Goal: Find specific page/section: Find specific page/section

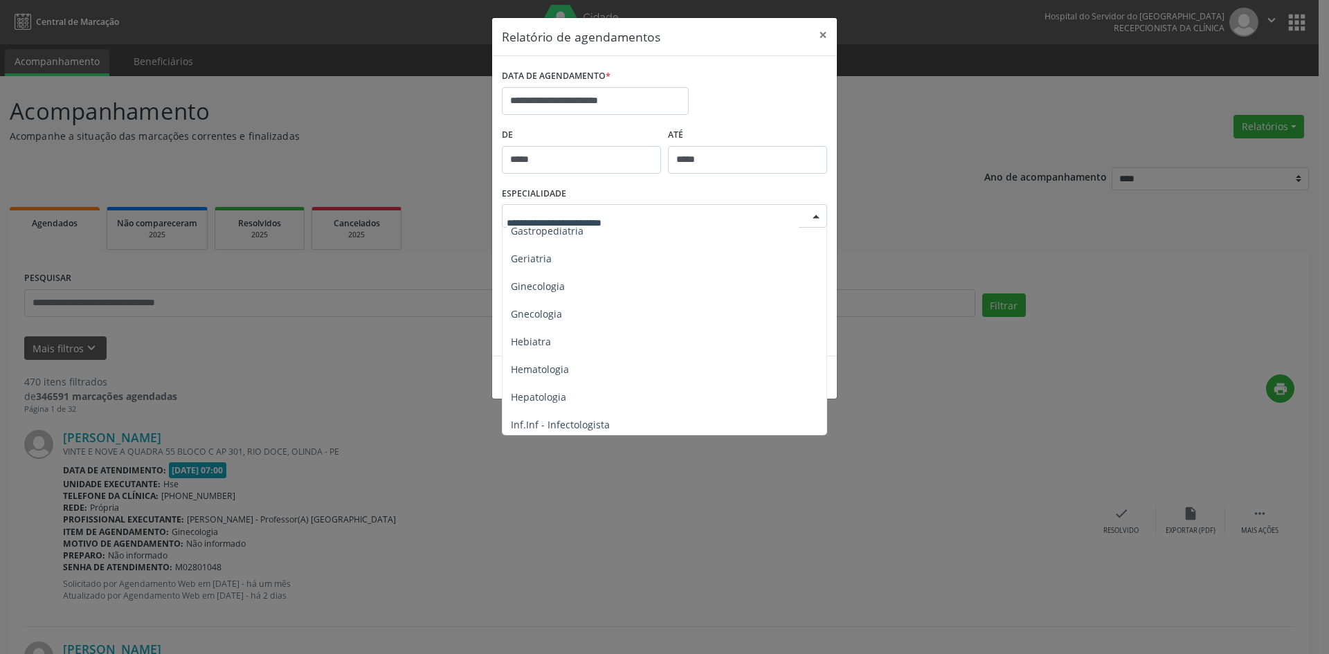
scroll to position [900, 0]
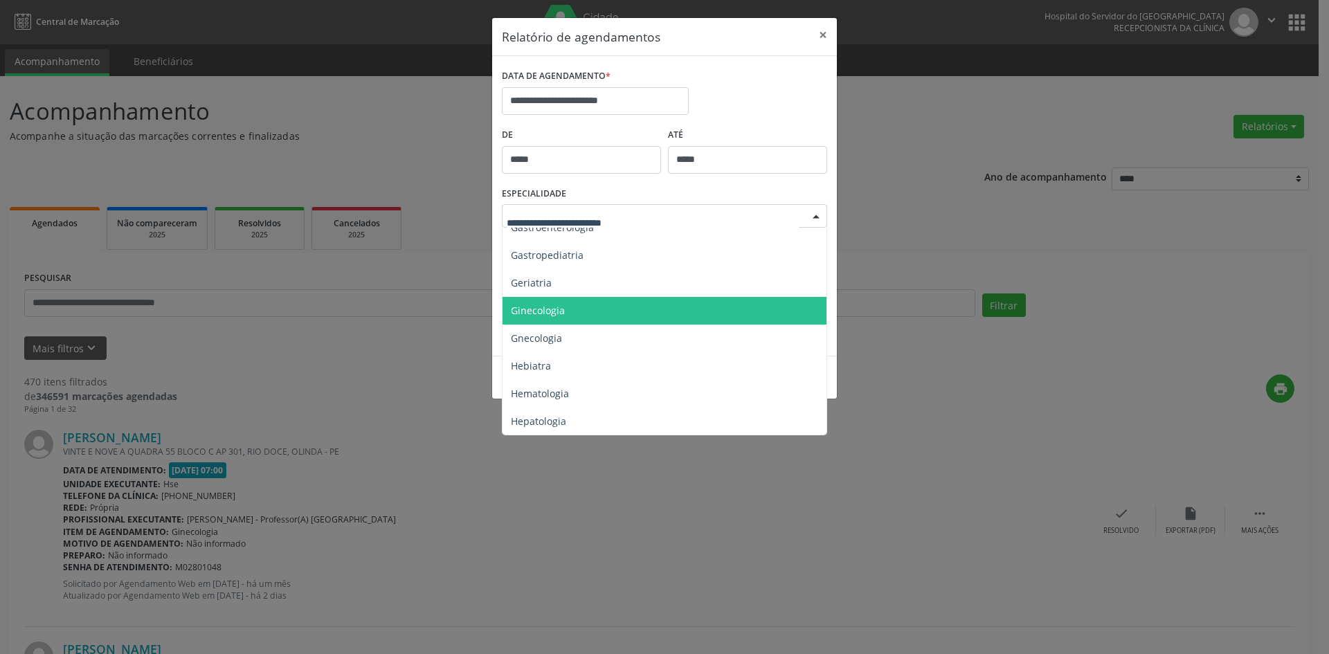
click at [548, 310] on span "Ginecologia" at bounding box center [538, 310] width 54 height 13
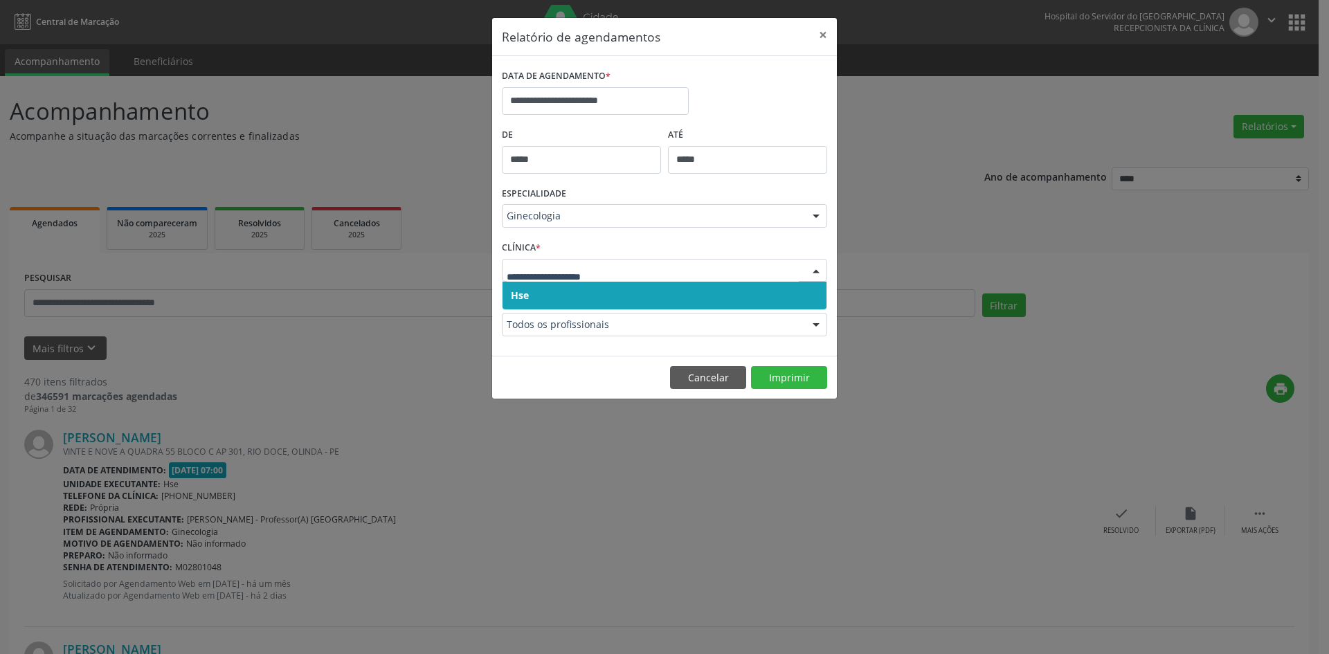
click at [523, 288] on span "Hse" at bounding box center [665, 296] width 324 height 28
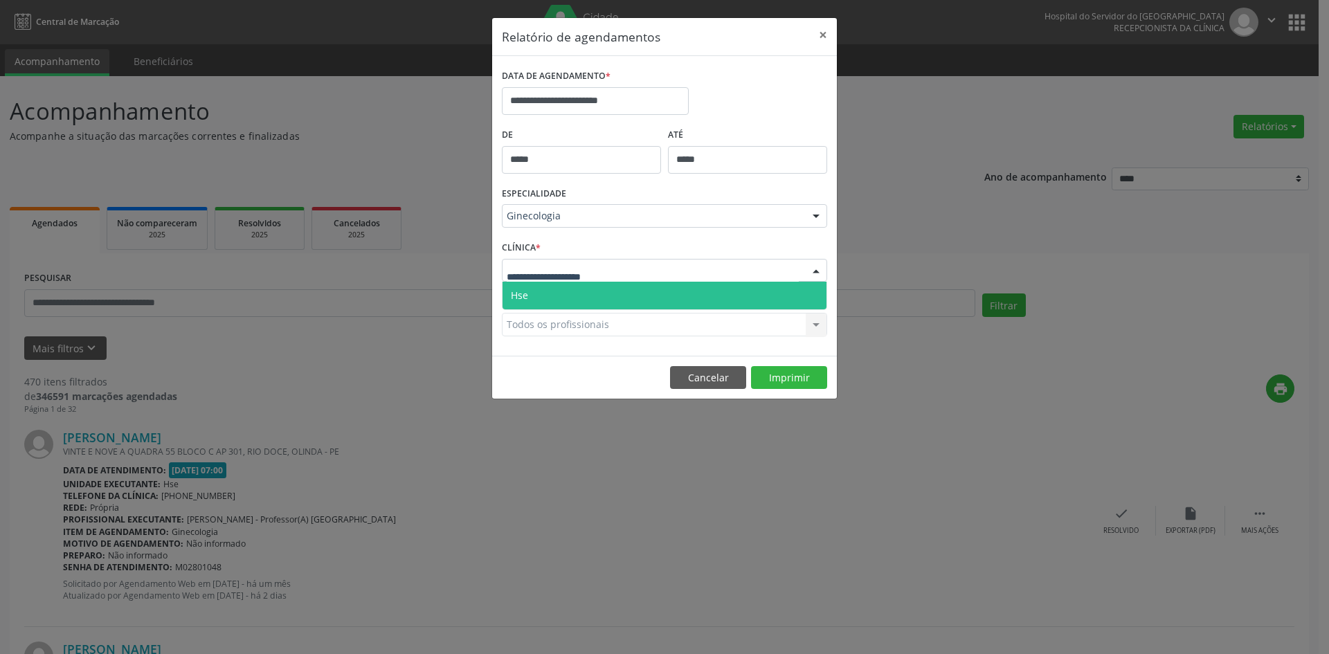
drag, startPoint x: 523, startPoint y: 272, endPoint x: 526, endPoint y: 306, distance: 34.1
click at [526, 306] on span "Hse" at bounding box center [665, 296] width 324 height 28
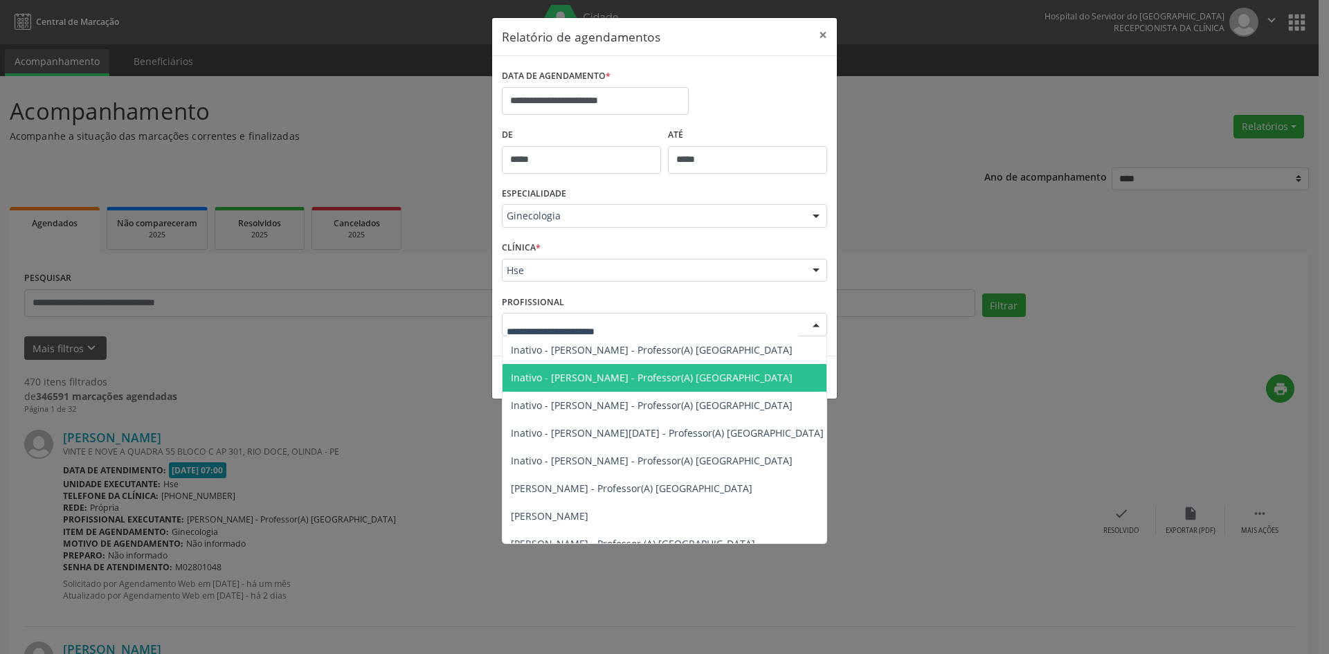
scroll to position [346, 0]
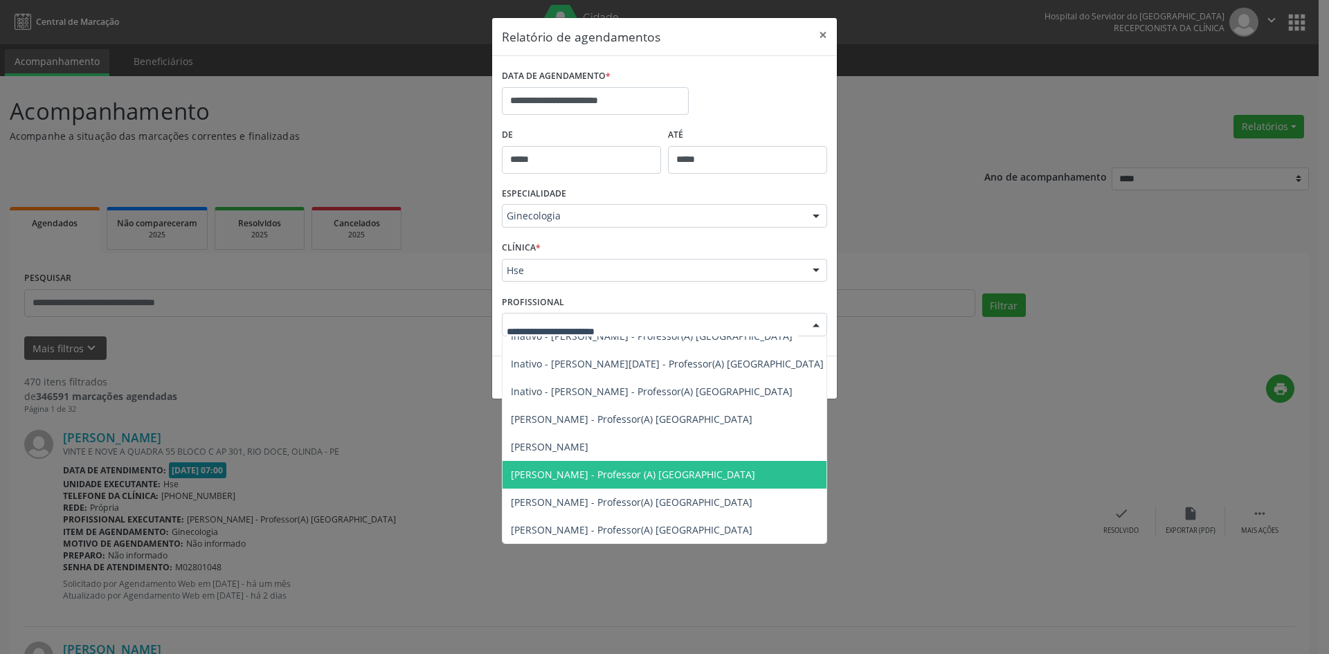
click at [571, 474] on span "[PERSON_NAME] - Professor (A) [GEOGRAPHIC_DATA]" at bounding box center [633, 474] width 244 height 13
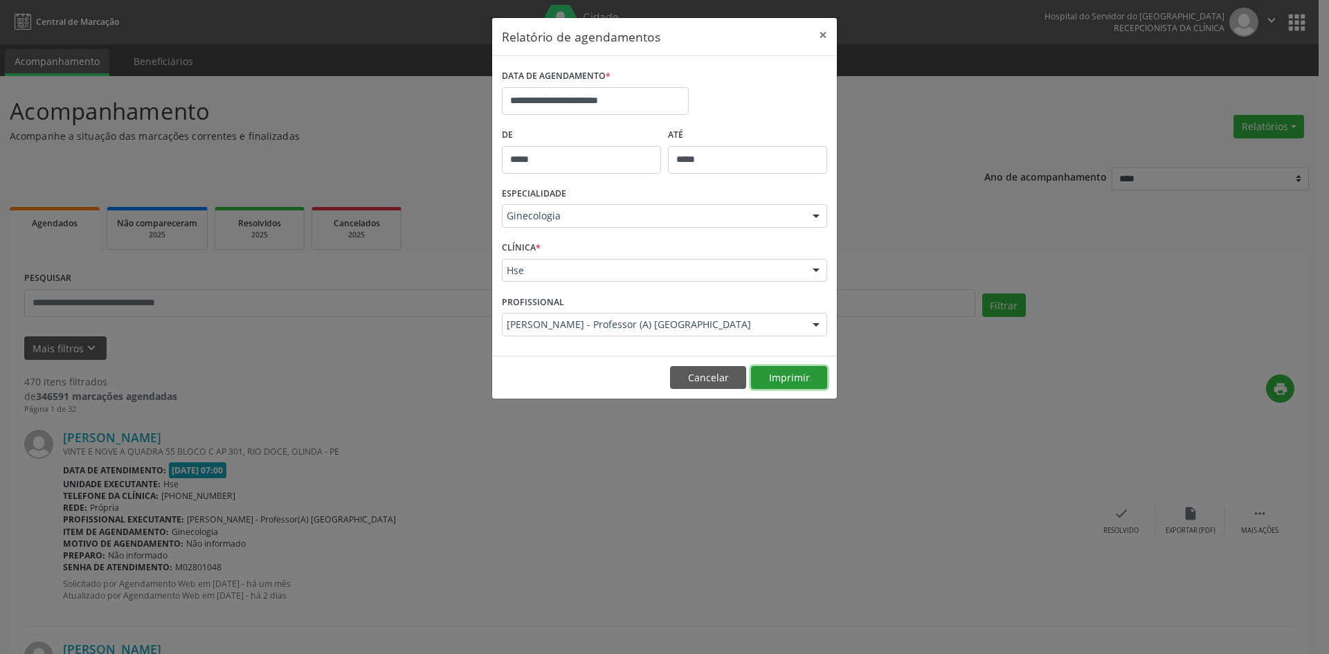
click at [790, 382] on button "Imprimir" at bounding box center [789, 378] width 76 height 24
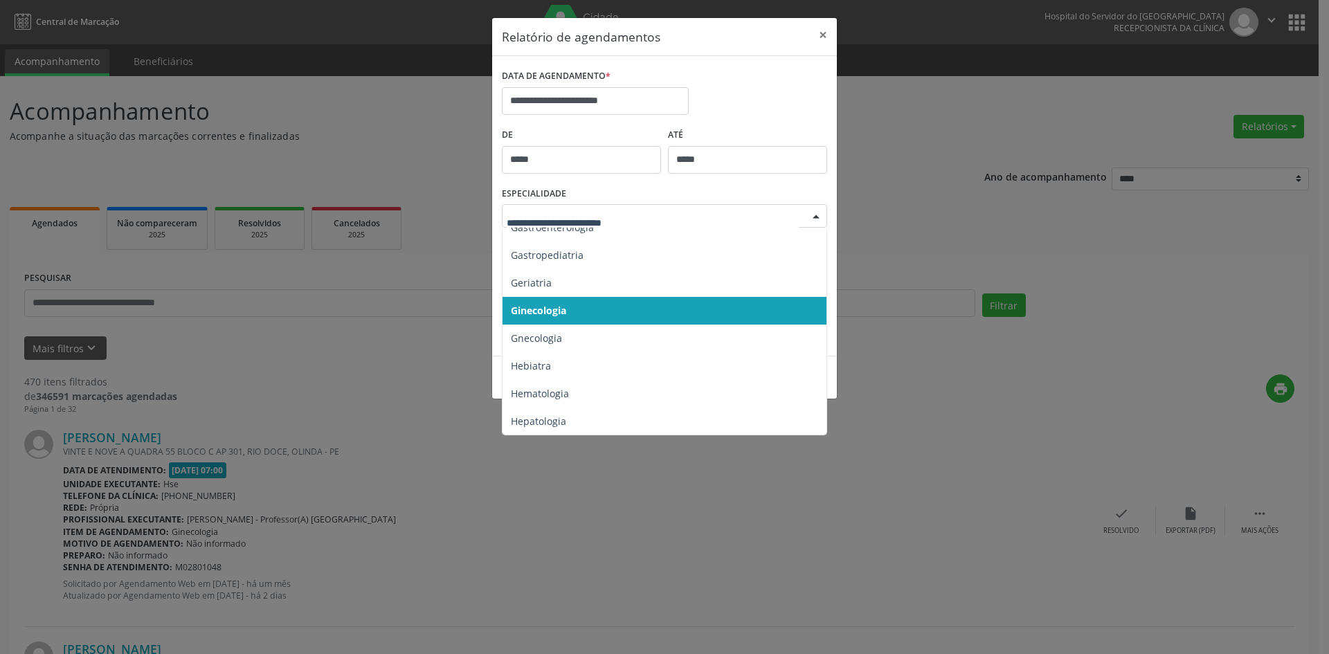
click at [813, 215] on div at bounding box center [816, 217] width 21 height 24
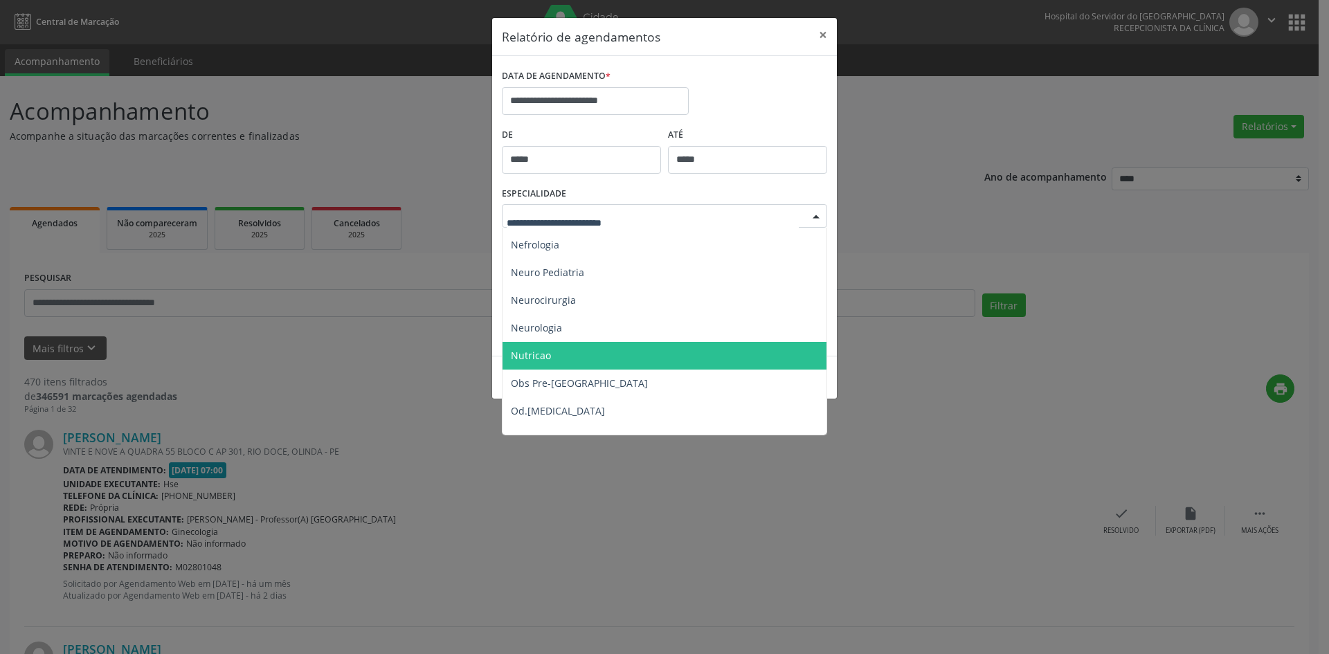
scroll to position [1246, 0]
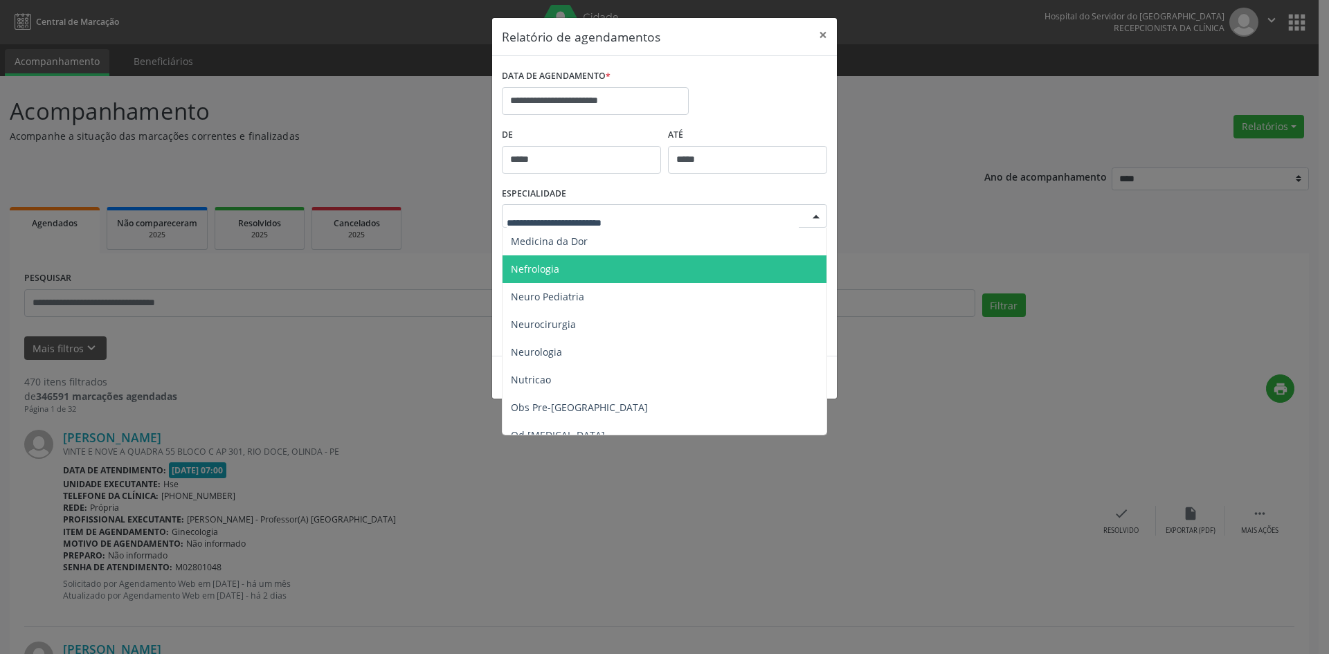
click at [533, 263] on span "Nefrologia" at bounding box center [535, 268] width 48 height 13
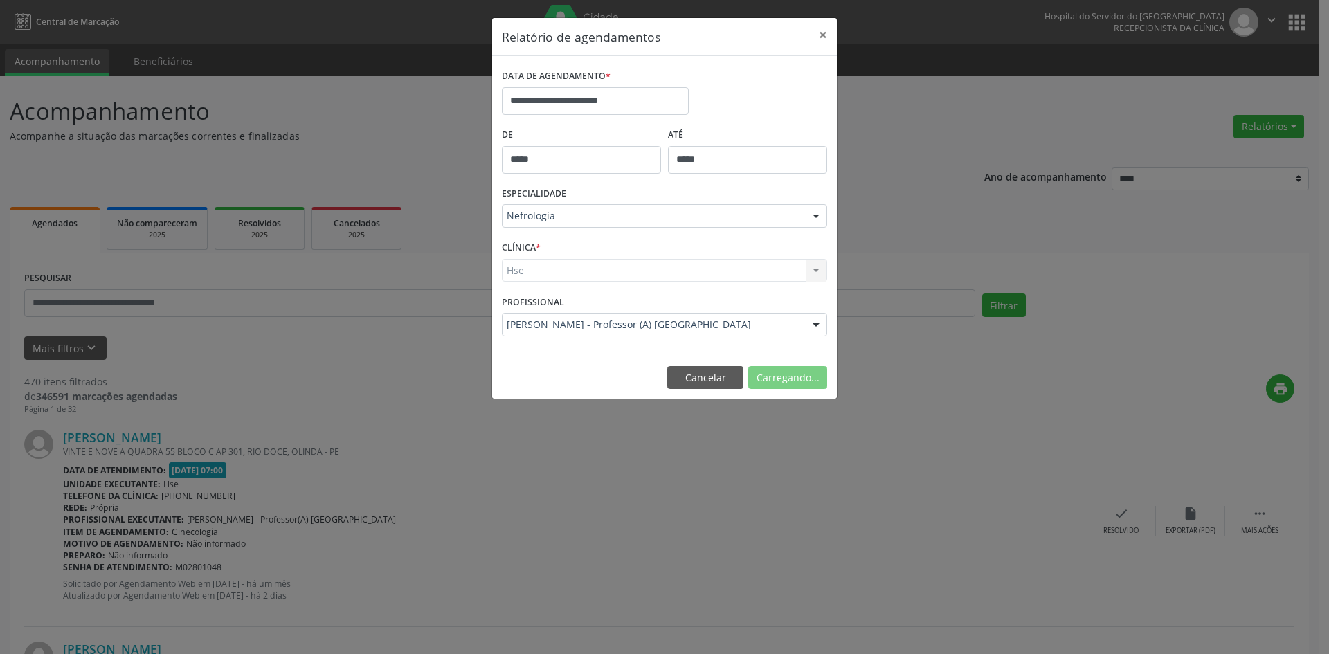
click at [521, 272] on div "Hse Hse Nenhum resultado encontrado para: " " Não há nenhuma opção para ser exi…" at bounding box center [664, 271] width 325 height 24
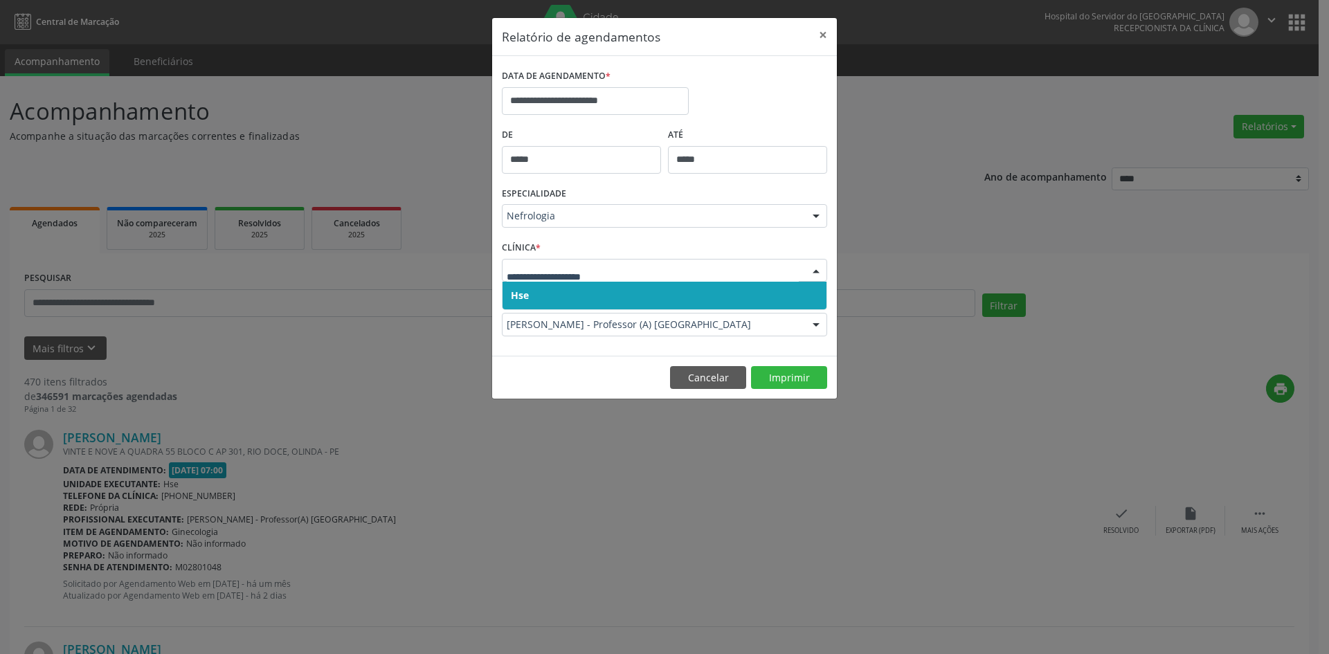
click at [527, 292] on span "Hse" at bounding box center [520, 295] width 18 height 13
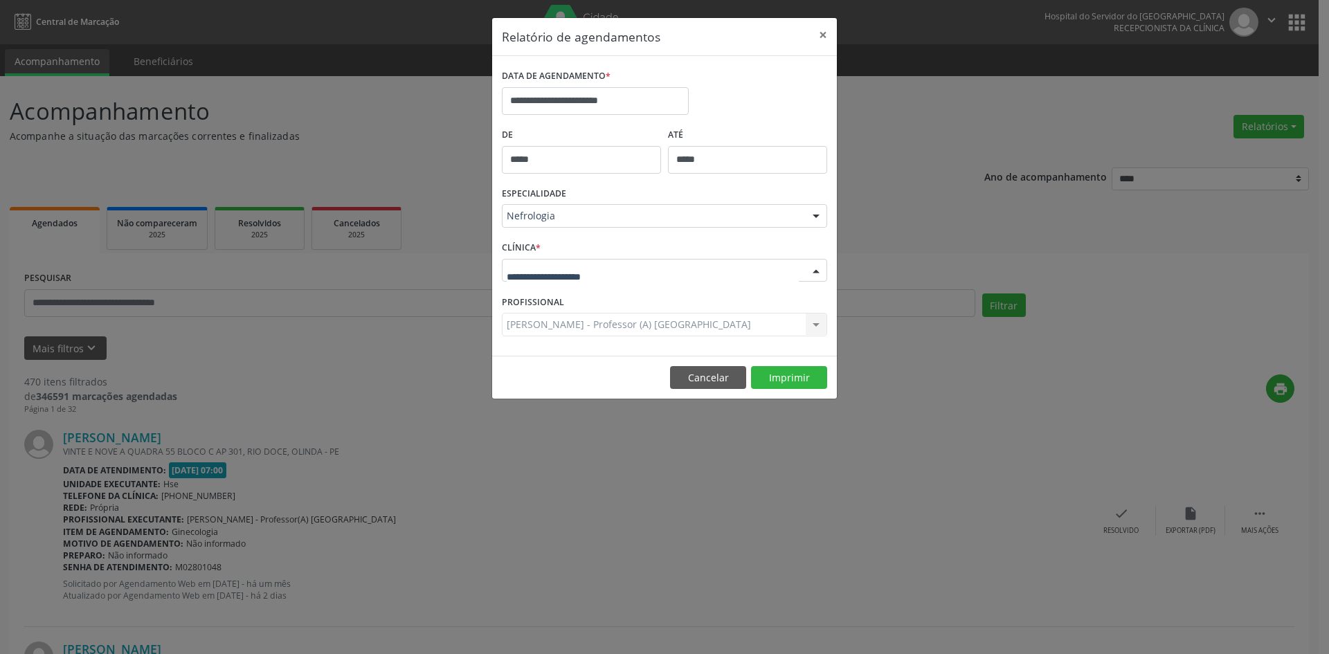
click at [527, 278] on div at bounding box center [664, 271] width 325 height 24
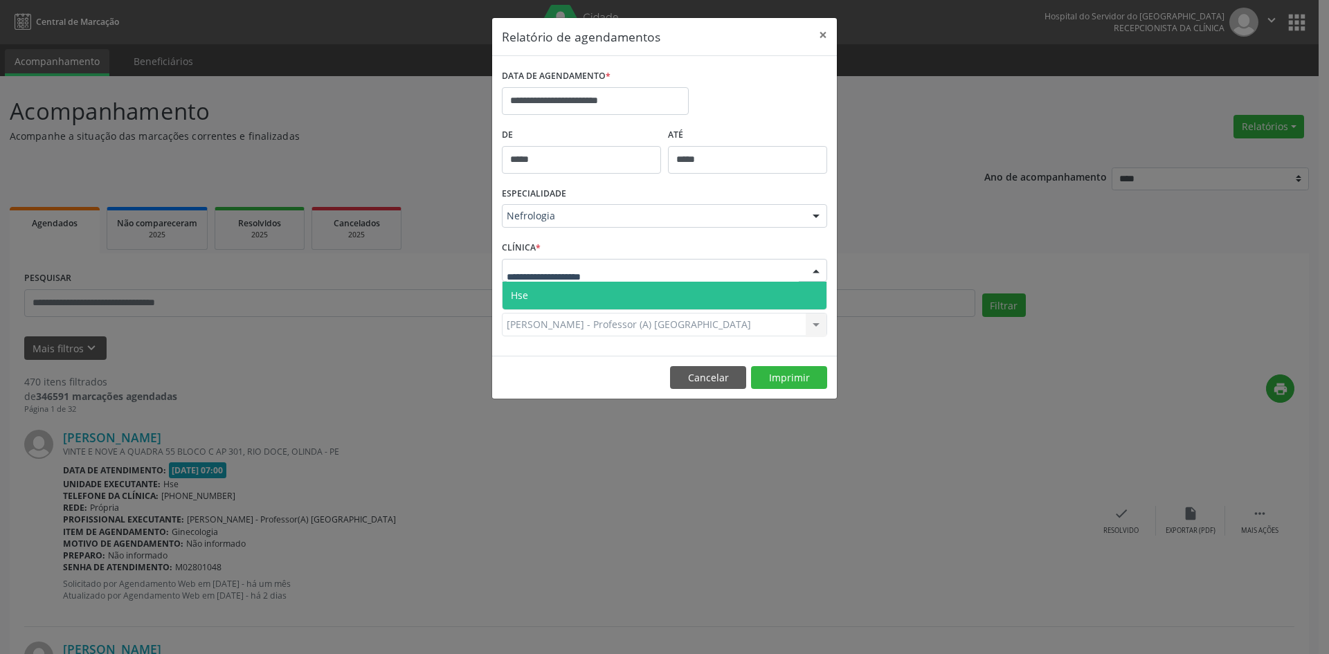
click at [527, 305] on span "Hse" at bounding box center [665, 296] width 324 height 28
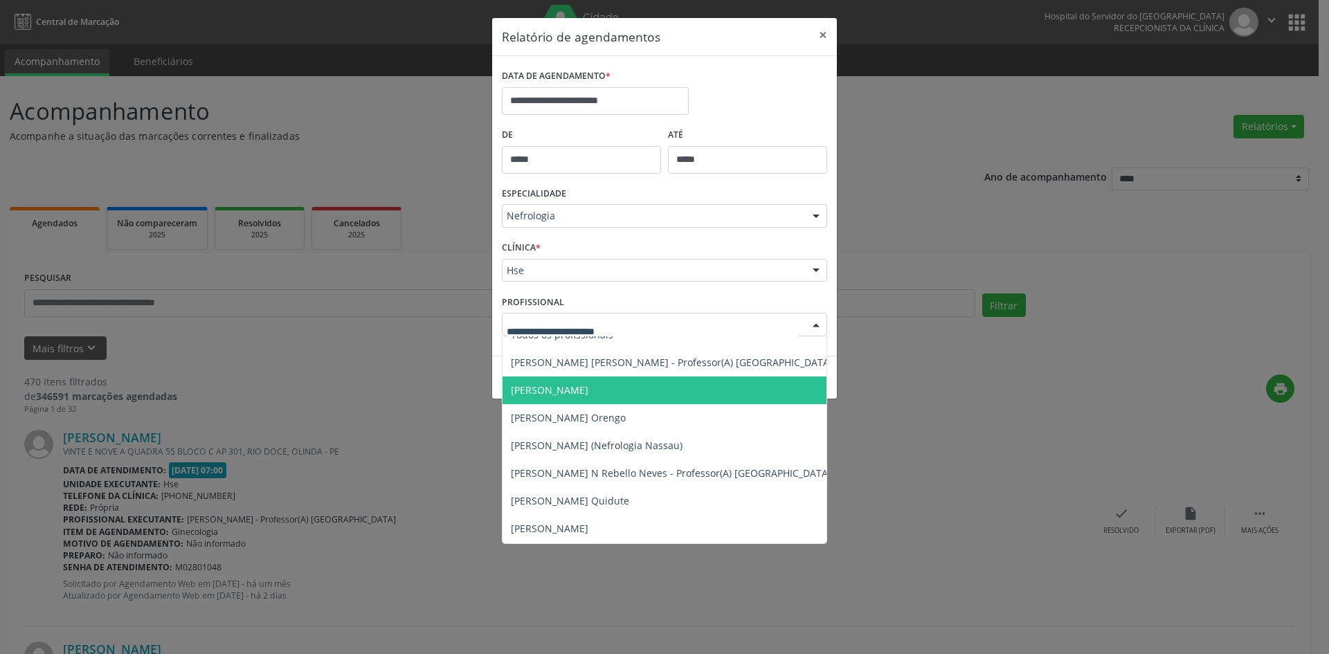
scroll to position [0, 0]
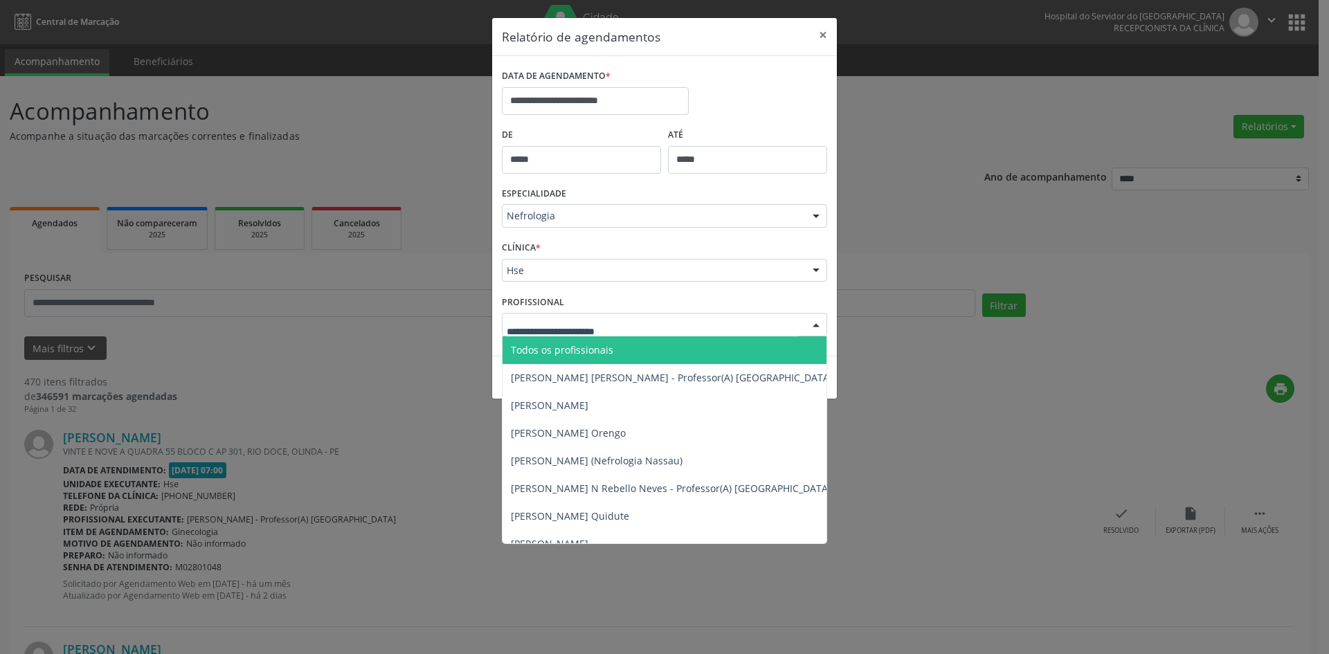
click at [564, 351] on span "Todos os profissionais" at bounding box center [562, 349] width 102 height 13
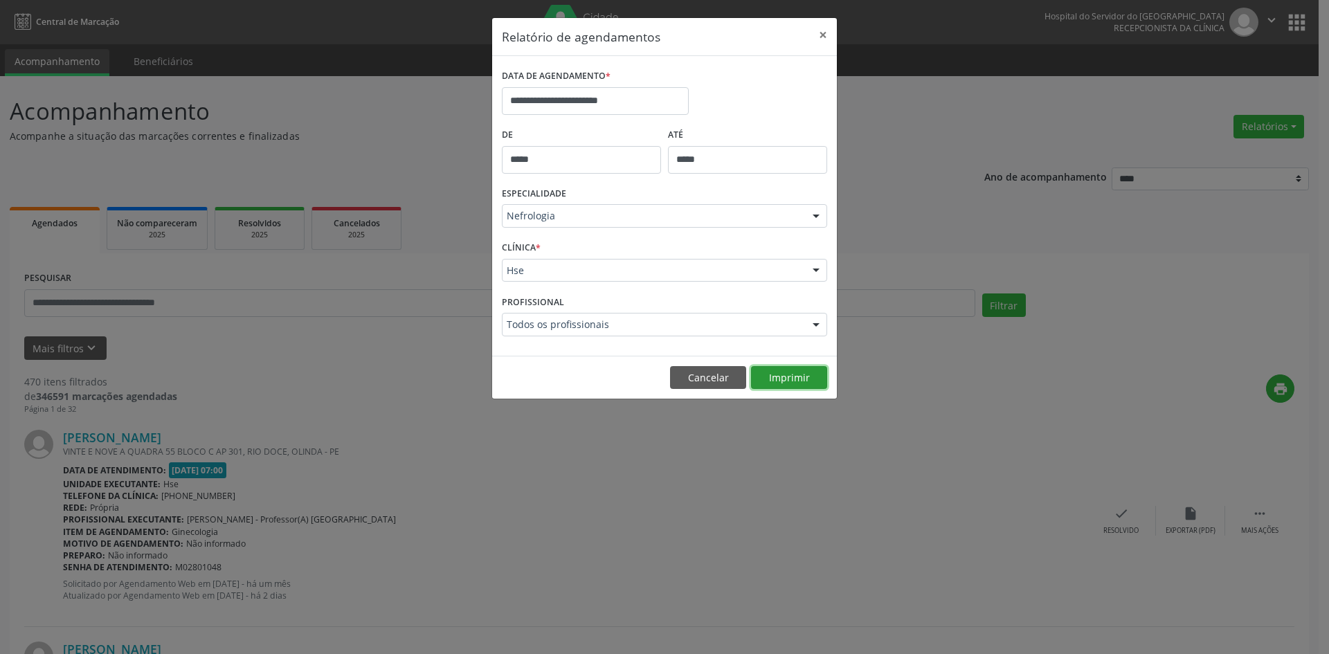
click at [791, 379] on button "Imprimir" at bounding box center [789, 378] width 76 height 24
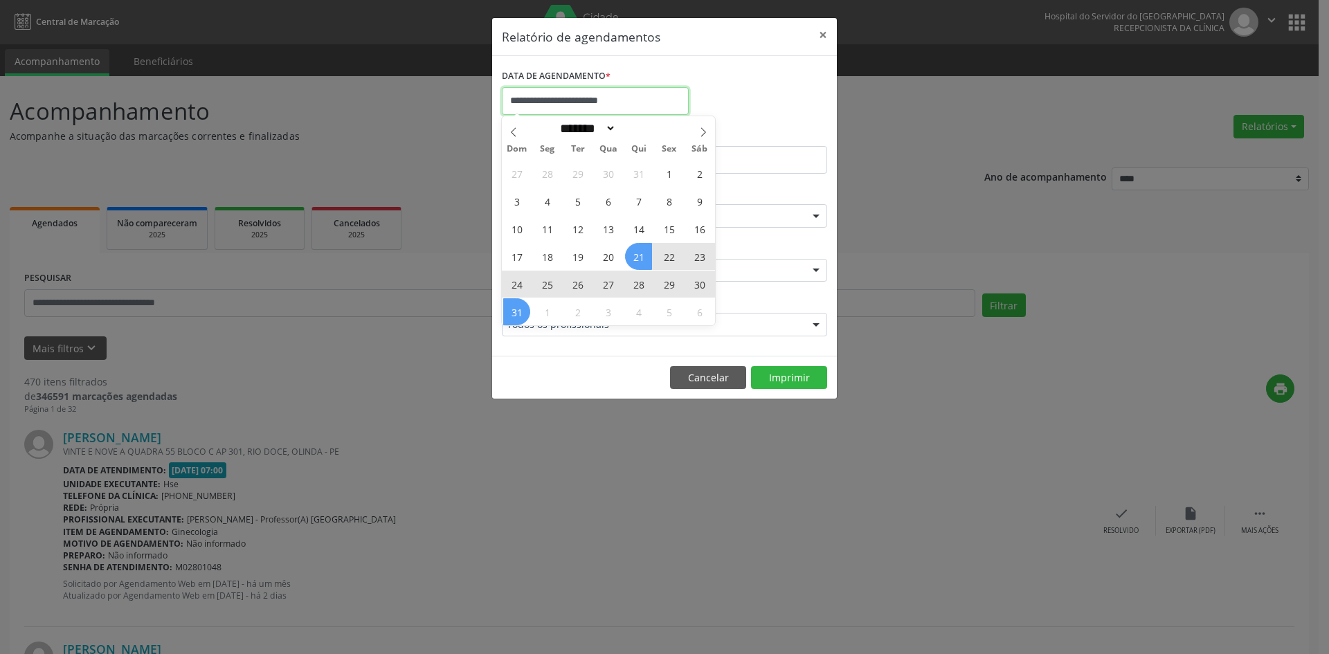
click at [609, 90] on input "**********" at bounding box center [595, 101] width 187 height 28
click at [703, 125] on span at bounding box center [704, 128] width 24 height 24
select select "*"
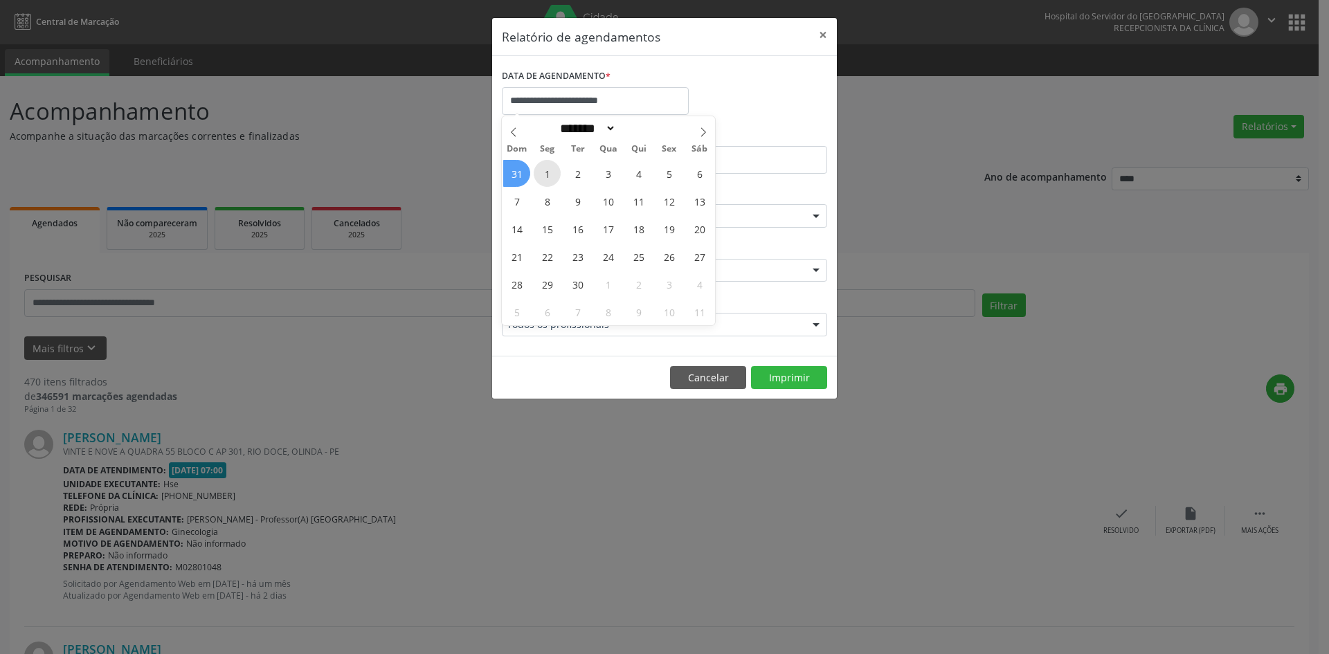
click at [550, 173] on span "1" at bounding box center [547, 173] width 27 height 27
type input "**********"
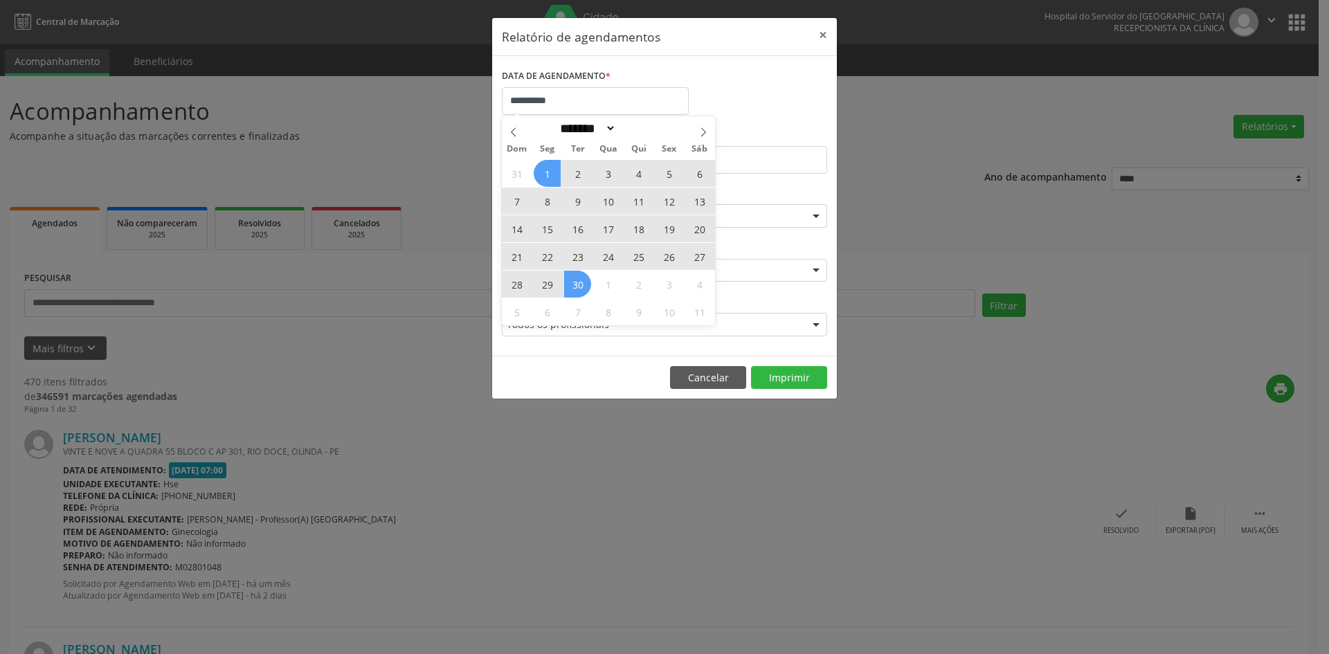
drag, startPoint x: 550, startPoint y: 173, endPoint x: 582, endPoint y: 284, distance: 115.1
click at [582, 284] on div "31 1 2 3 4 5 6 7 8 9 10 11 12 13 14 15 16 17 18 19 20 21 22 23 24 25 26 27 28 2…" at bounding box center [608, 242] width 213 height 166
click at [582, 283] on span "30" at bounding box center [577, 284] width 27 height 27
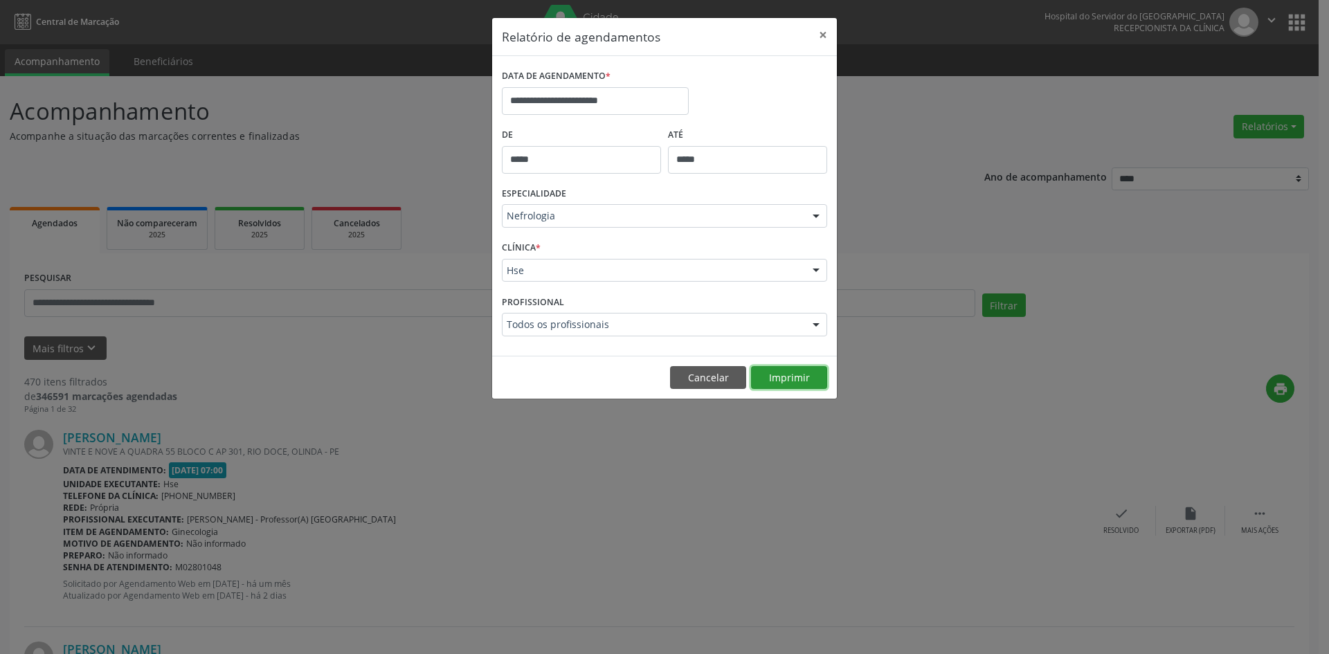
click at [788, 375] on button "Imprimir" at bounding box center [789, 378] width 76 height 24
